Goal: Transaction & Acquisition: Purchase product/service

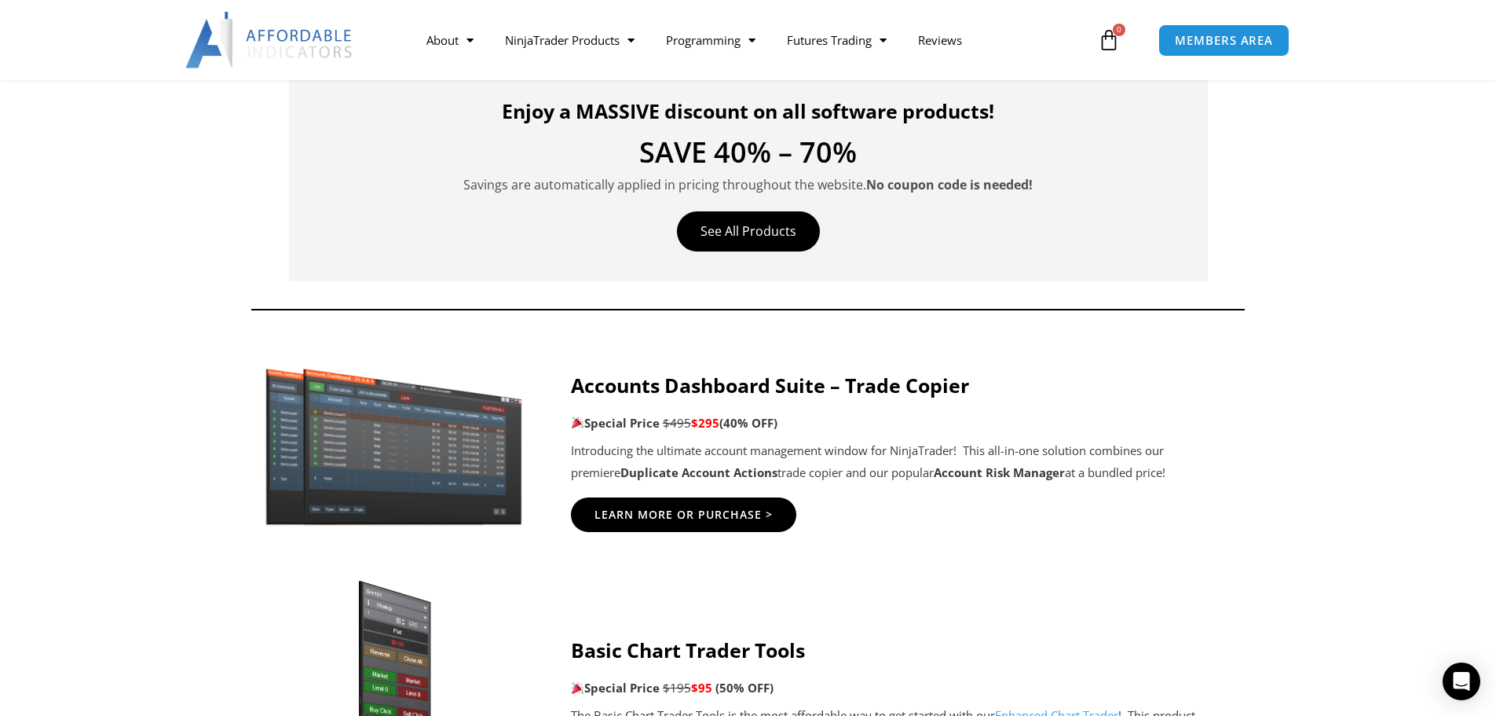
scroll to position [707, 0]
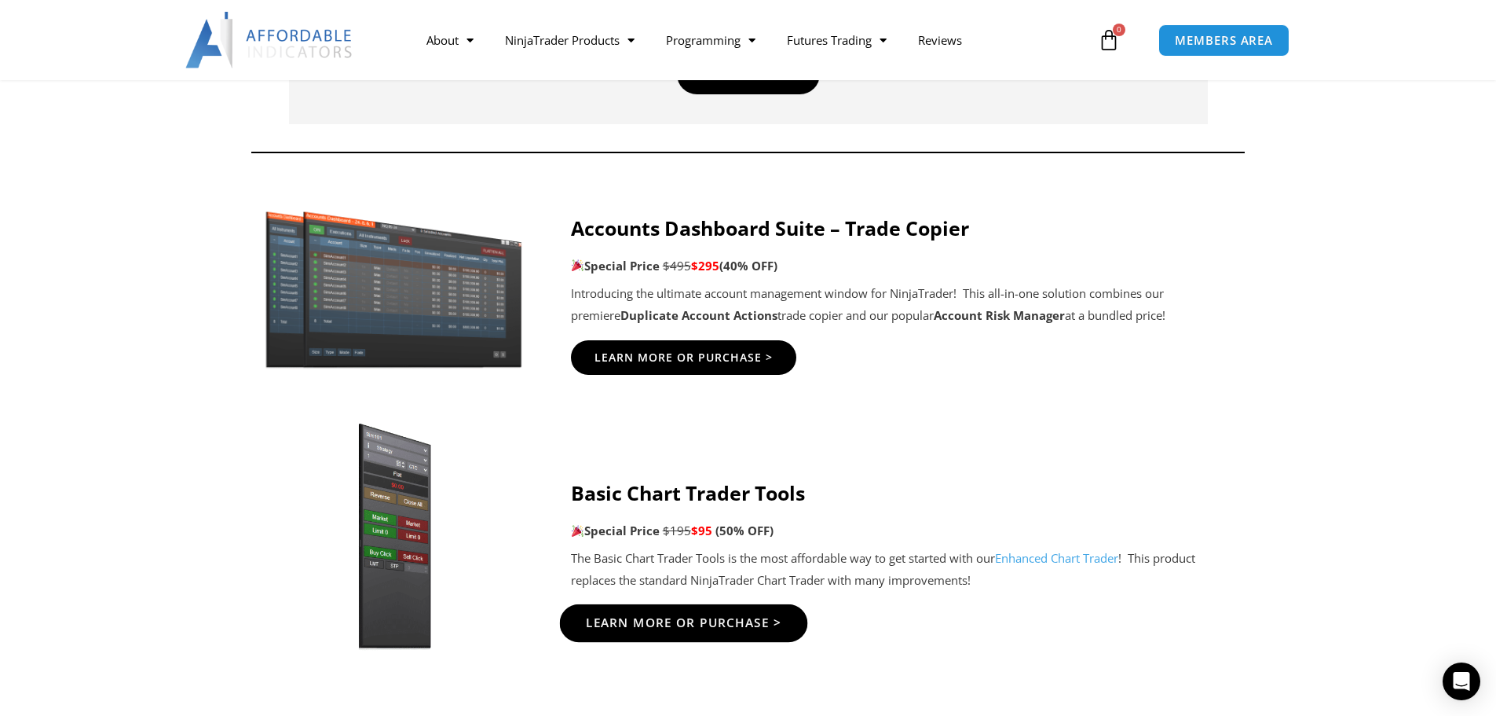
click at [688, 617] on span "Learn More Or Purchase >" at bounding box center [683, 623] width 196 height 12
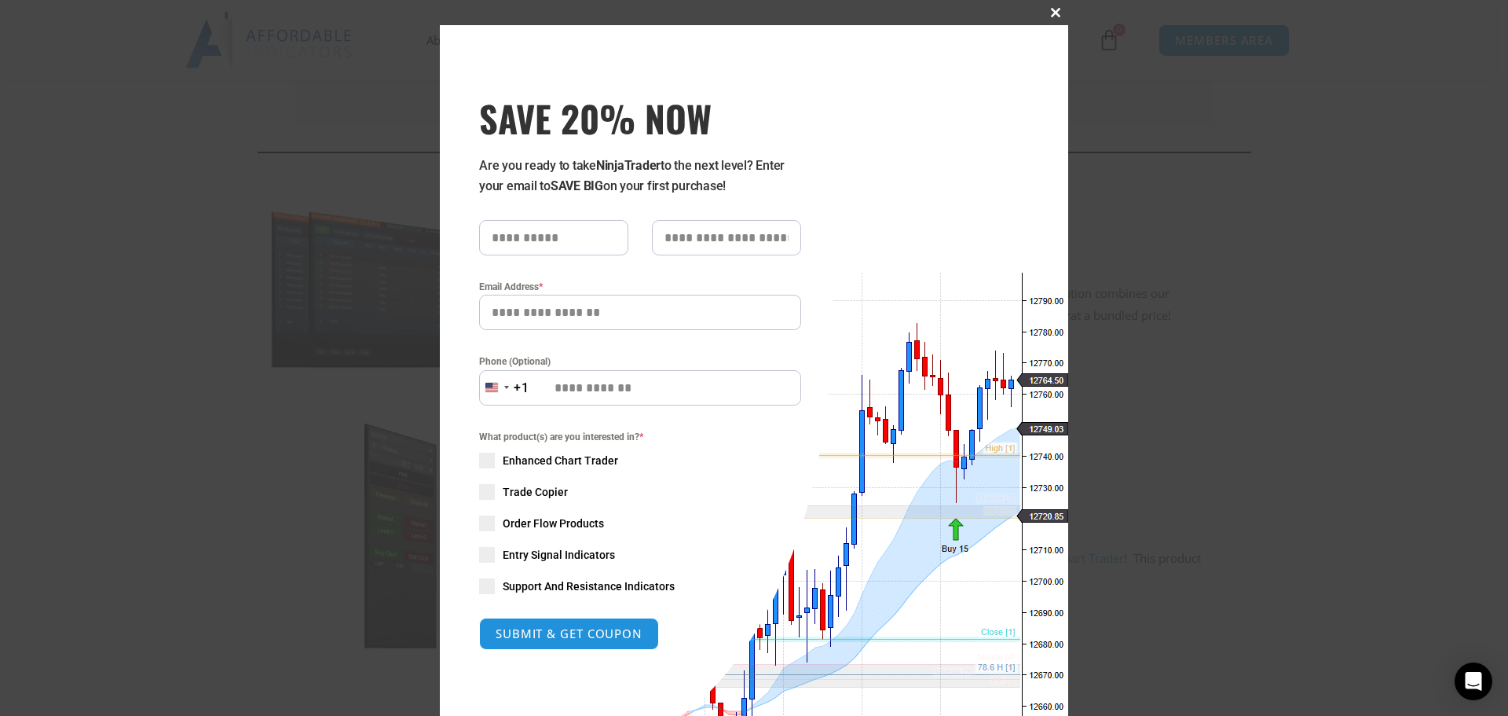
click at [1051, 4] on button "Close this module" at bounding box center [1055, 12] width 25 height 25
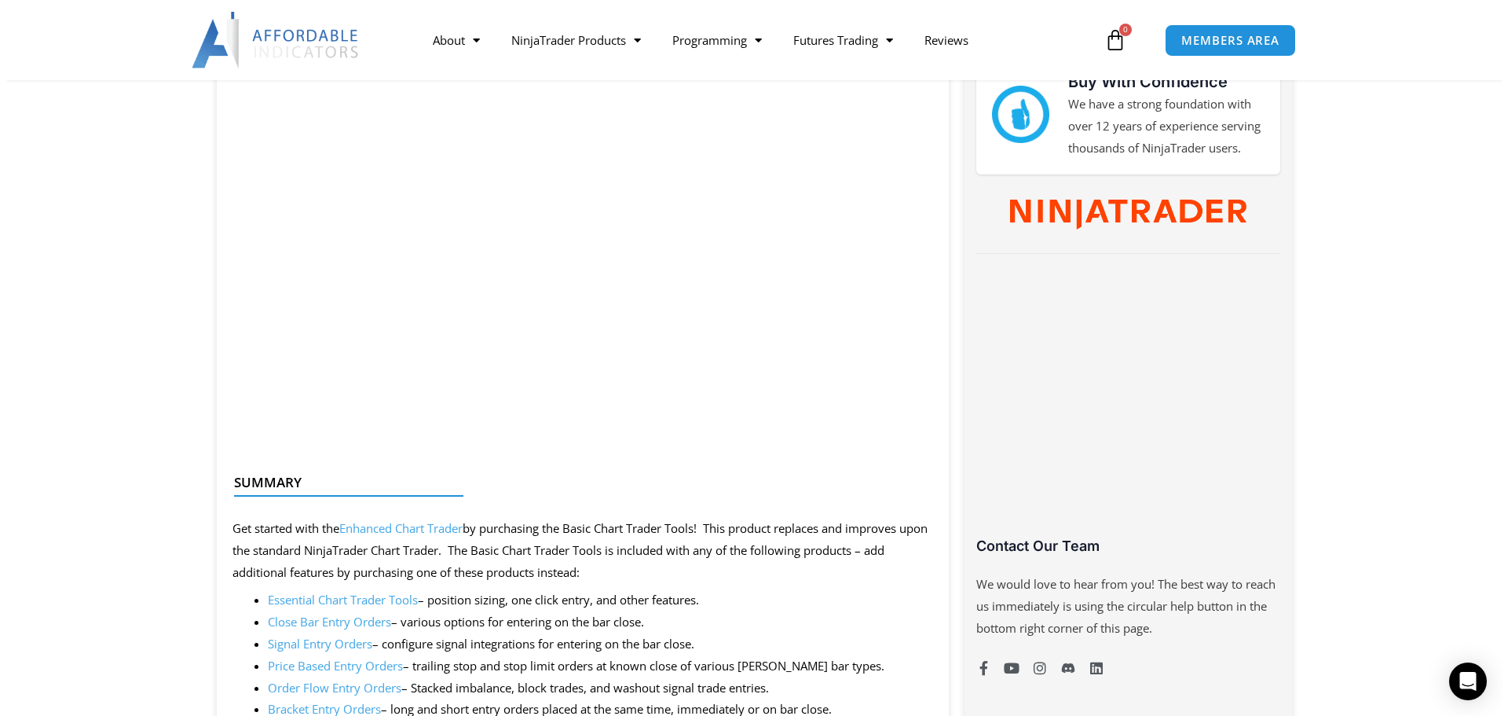
scroll to position [157, 0]
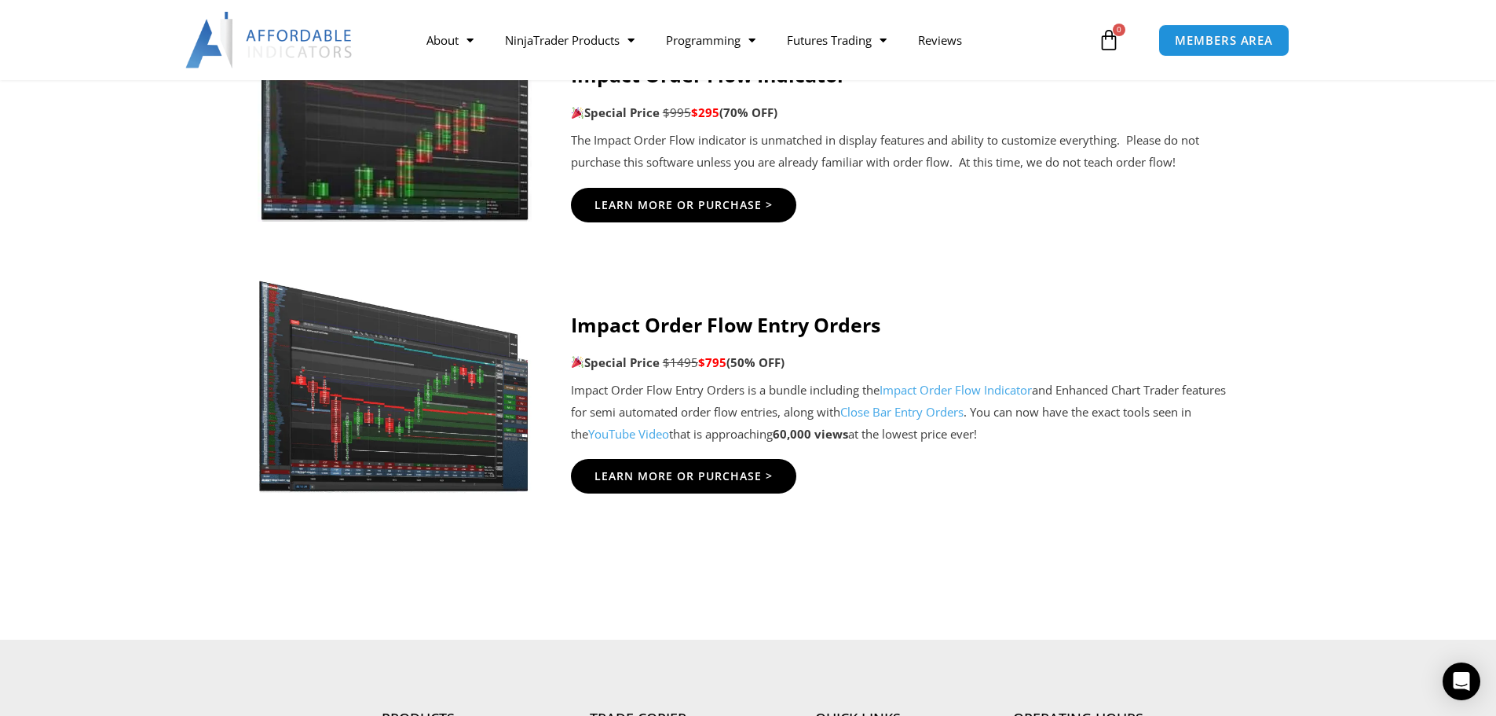
scroll to position [3927, 0]
